Goal: Information Seeking & Learning: Learn about a topic

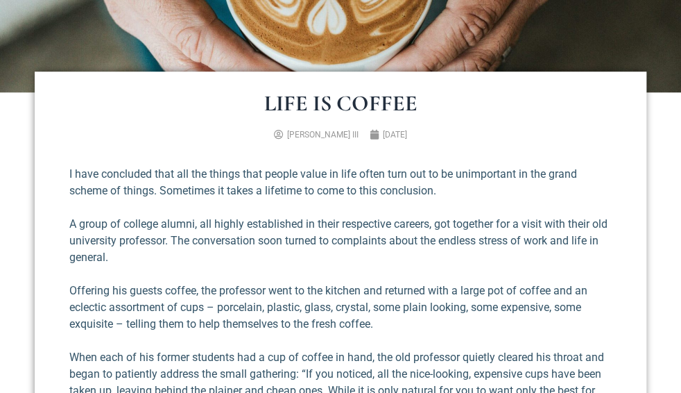
scroll to position [341, 0]
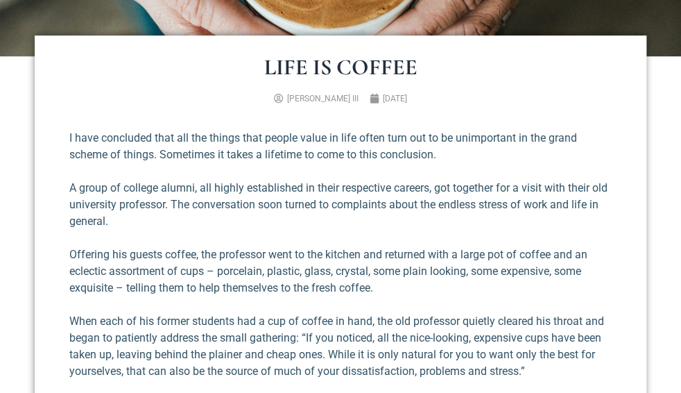
click at [538, 332] on p "When each of his former students had a cup of coffee in hand, the old professor…" at bounding box center [340, 346] width 543 height 67
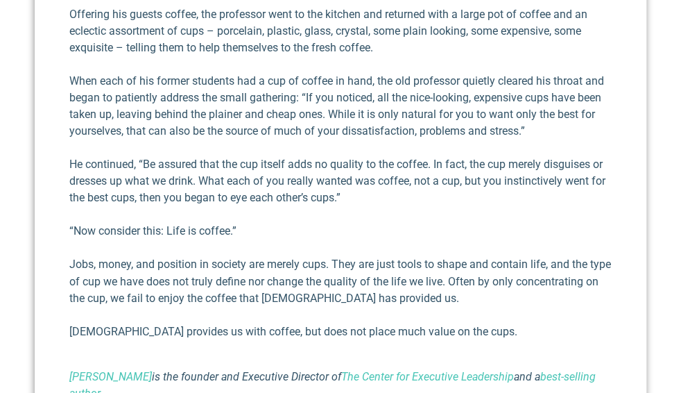
scroll to position [586, 0]
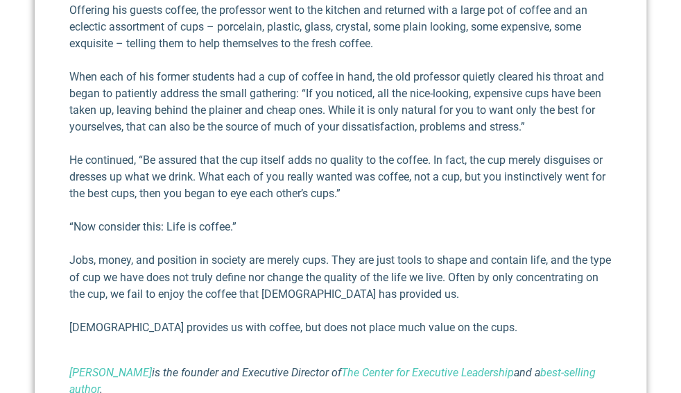
click at [253, 228] on p "“Now consider this: Life is coffee.”" at bounding box center [340, 227] width 543 height 17
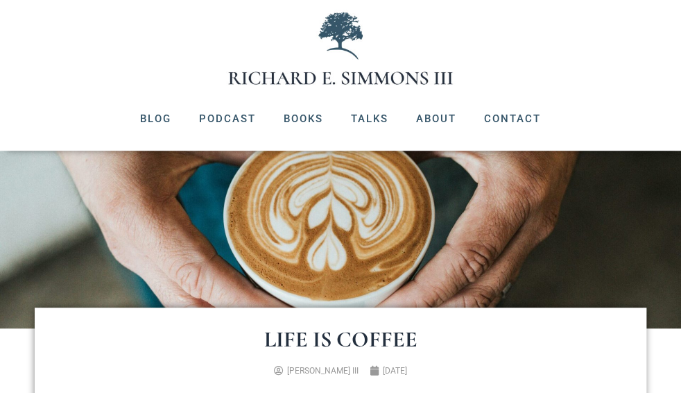
scroll to position [61, 0]
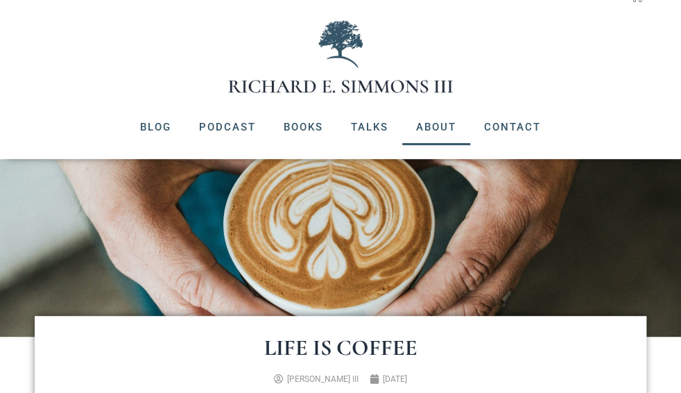
click at [439, 132] on link "About" at bounding box center [436, 127] width 68 height 36
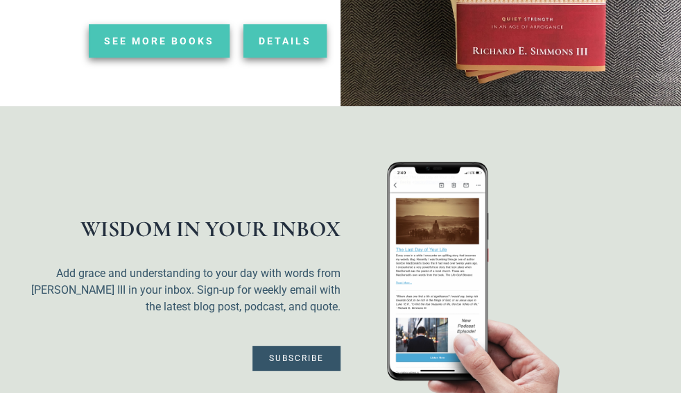
scroll to position [3370, 0]
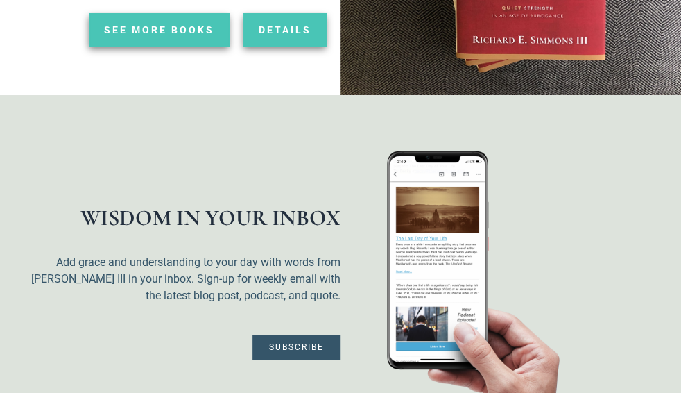
drag, startPoint x: 613, startPoint y: 231, endPoint x: 595, endPoint y: 110, distance: 122.7
click at [595, 151] on div at bounding box center [497, 284] width 313 height 266
